Goal: Task Accomplishment & Management: Use online tool/utility

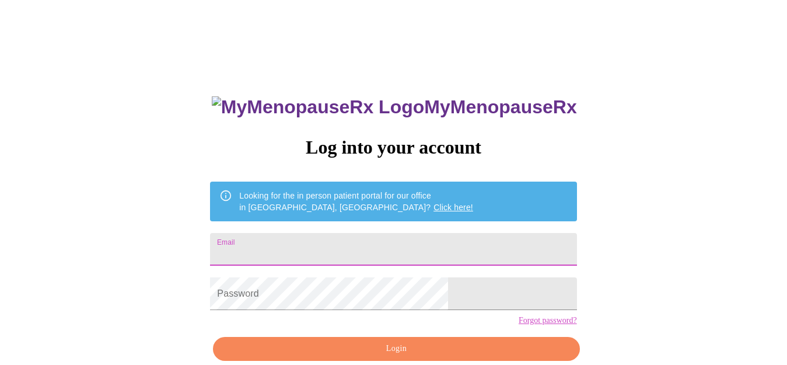
click at [343, 246] on input "Email" at bounding box center [393, 249] width 366 height 33
type input "[EMAIL_ADDRESS][DOMAIN_NAME]"
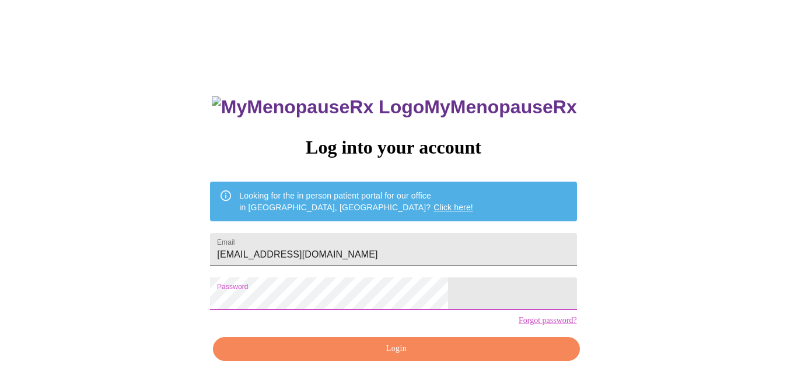
click at [487, 358] on button "Login" at bounding box center [396, 349] width 366 height 24
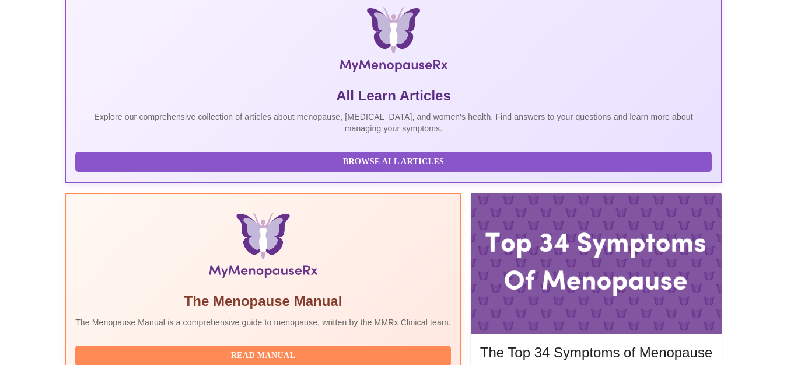
scroll to position [274, 0]
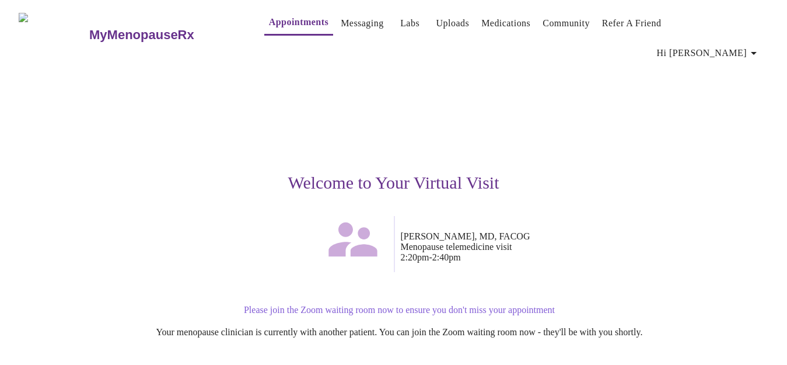
scroll to position [123, 0]
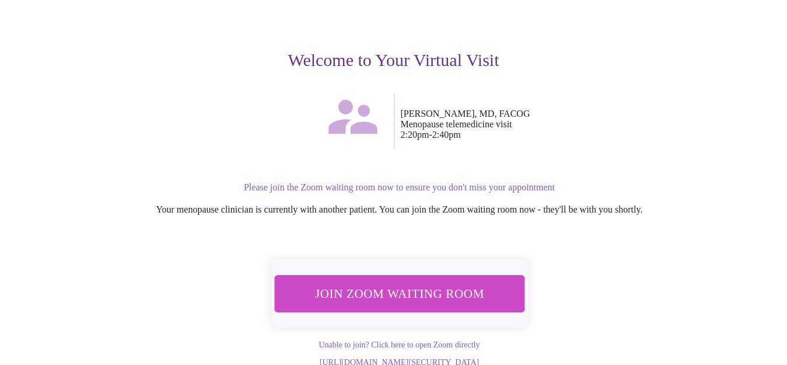
click at [444, 282] on span "Join Zoom Waiting Room" at bounding box center [398, 293] width 219 height 22
